Goal: Task Accomplishment & Management: Manage account settings

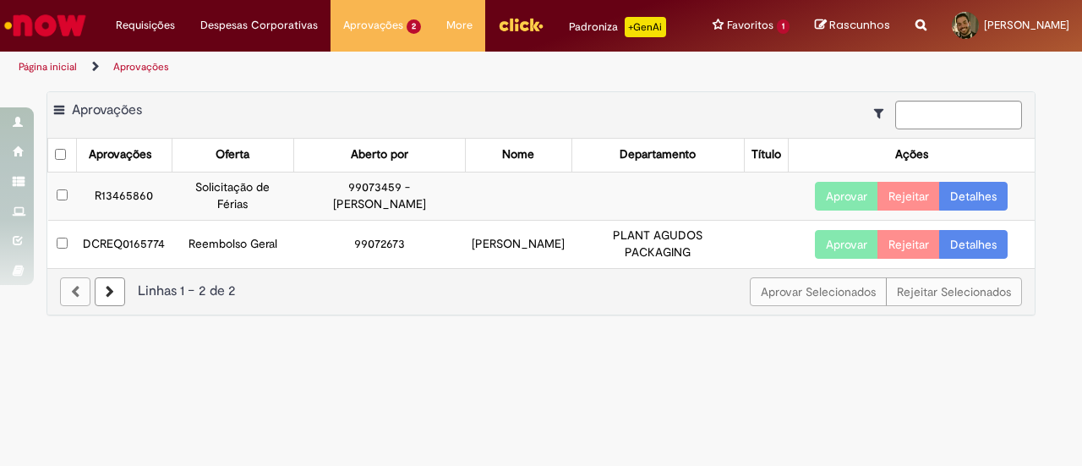
click at [850, 255] on button "Aprovar" at bounding box center [846, 244] width 63 height 29
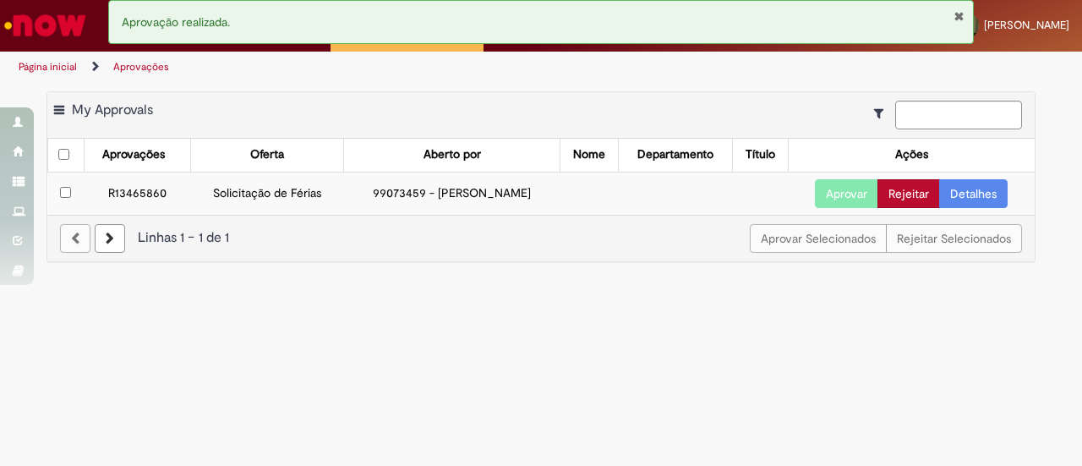
click at [913, 199] on button "Rejeitar" at bounding box center [908, 193] width 63 height 29
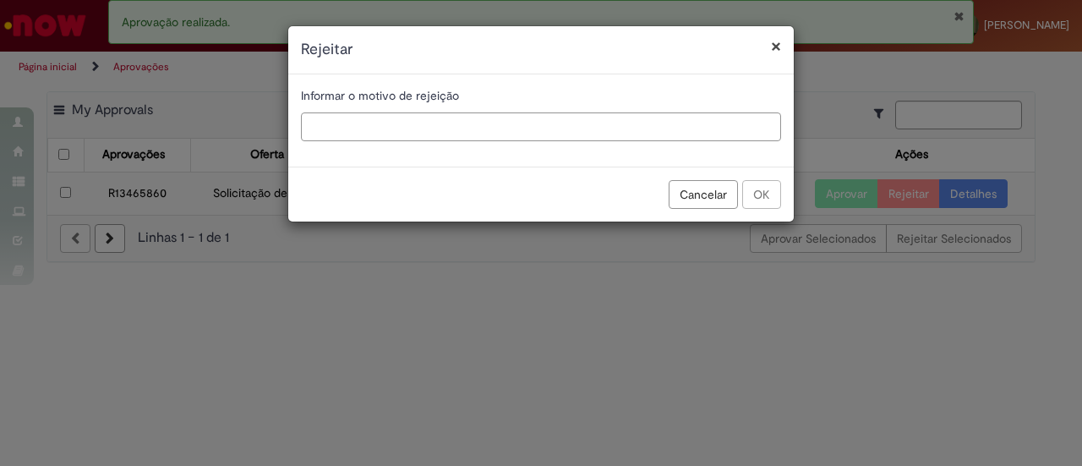
click at [695, 124] on input "text" at bounding box center [541, 126] width 480 height 29
type input "**********"
click at [770, 190] on button "OK" at bounding box center [761, 194] width 39 height 29
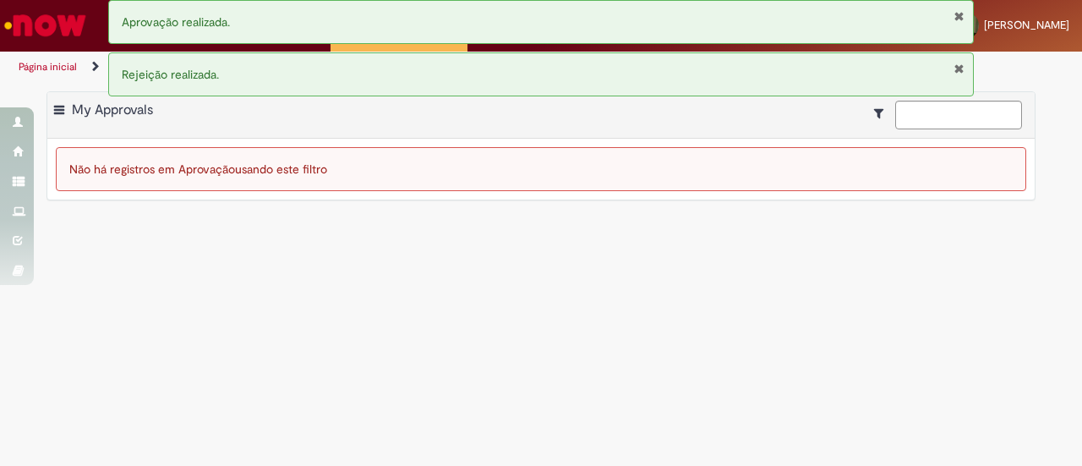
click at [539, 125] on div at bounding box center [538, 124] width 968 height 9
click at [64, 31] on img "Ir para a Homepage" at bounding box center [45, 25] width 87 height 34
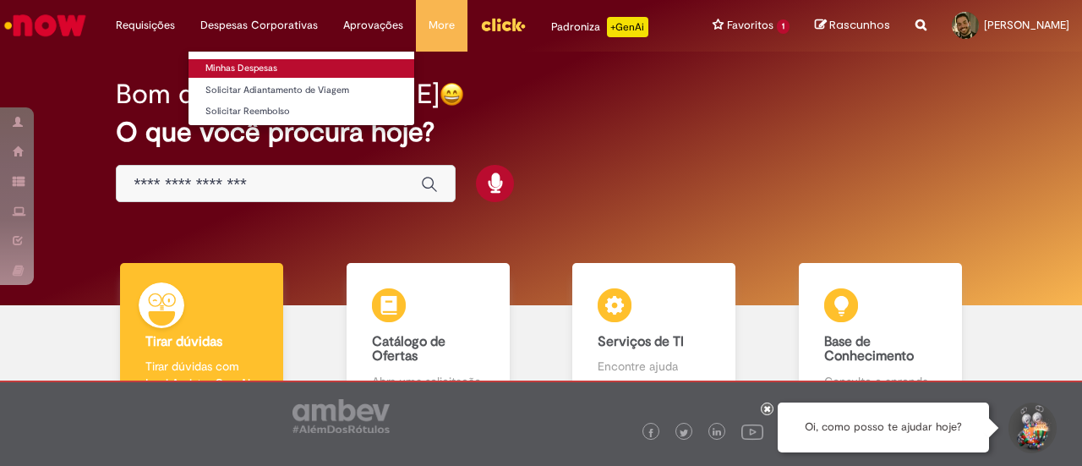
click at [273, 72] on link "Minhas Despesas" at bounding box center [301, 68] width 226 height 19
